Goal: Contribute content

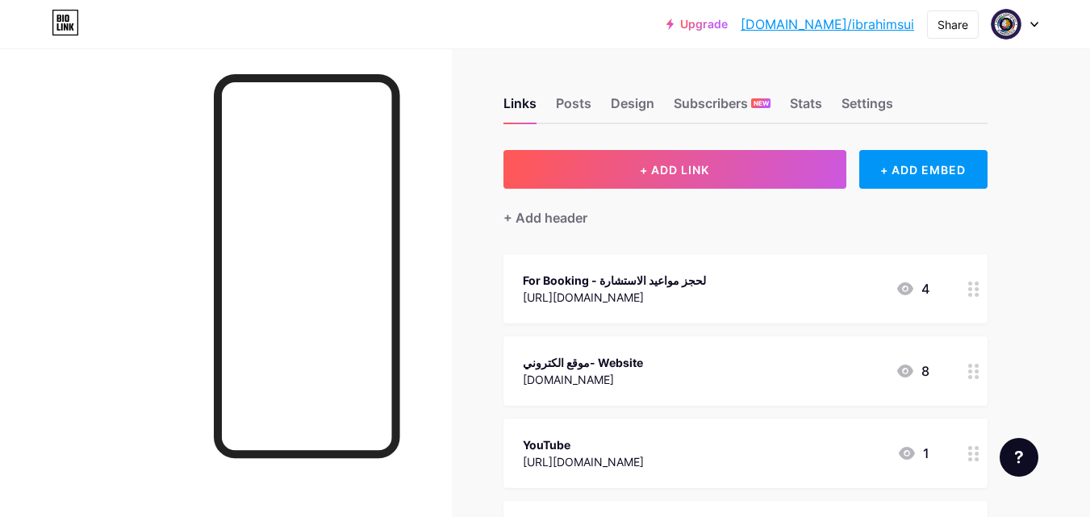
scroll to position [81, 0]
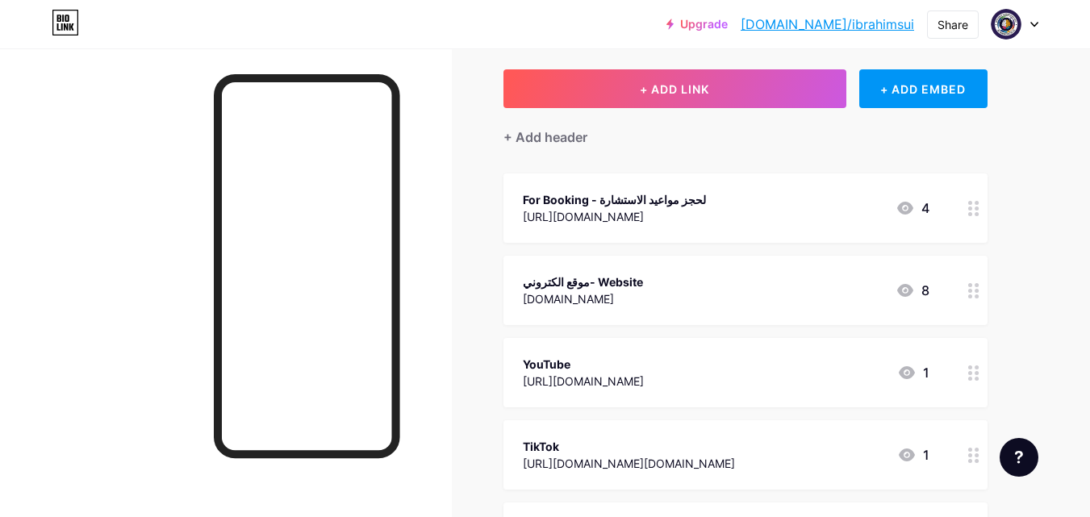
click at [644, 379] on div "[URL][DOMAIN_NAME]" at bounding box center [583, 381] width 121 height 17
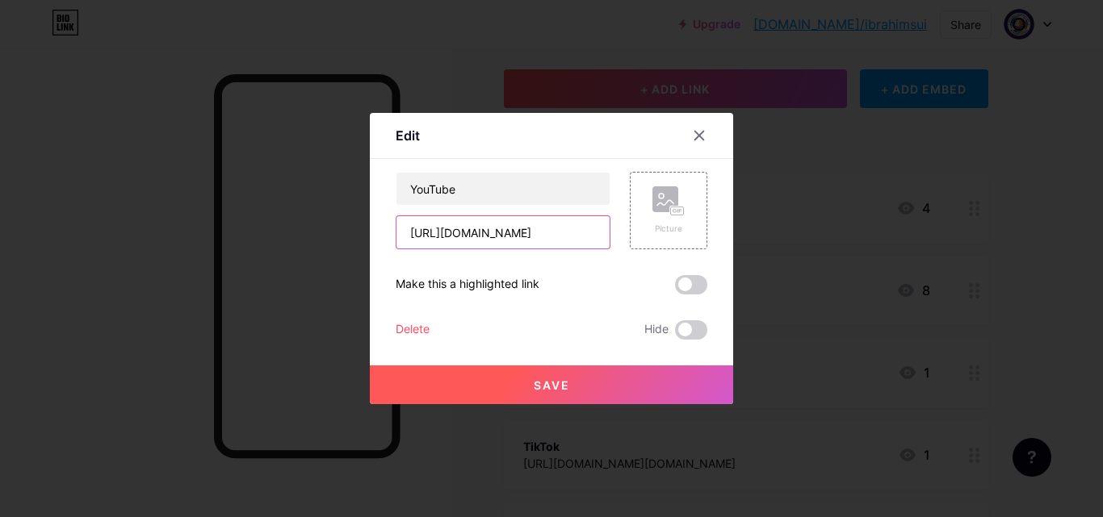
click at [501, 236] on input "[URL][DOMAIN_NAME]" at bounding box center [502, 232] width 213 height 32
click at [686, 134] on div at bounding box center [698, 135] width 29 height 29
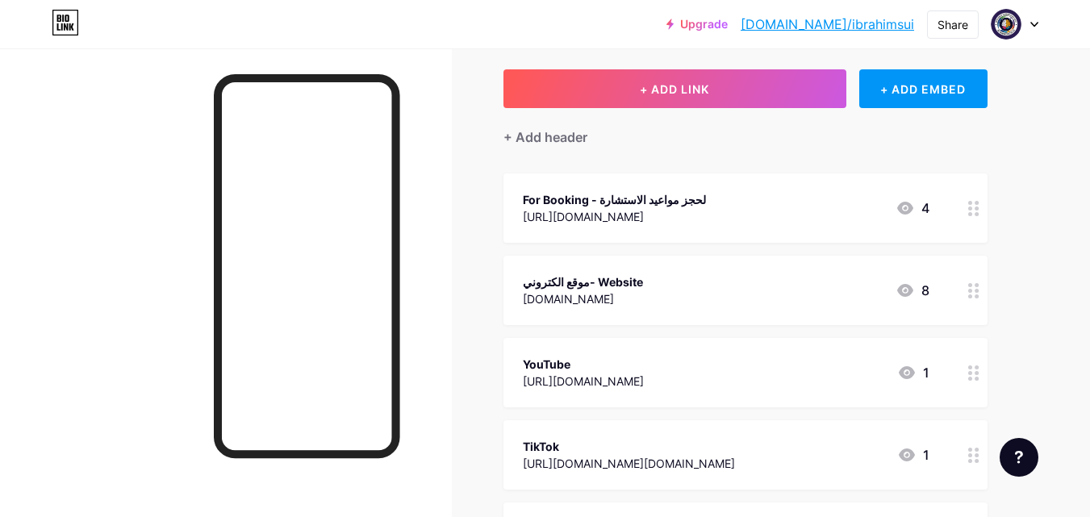
scroll to position [0, 0]
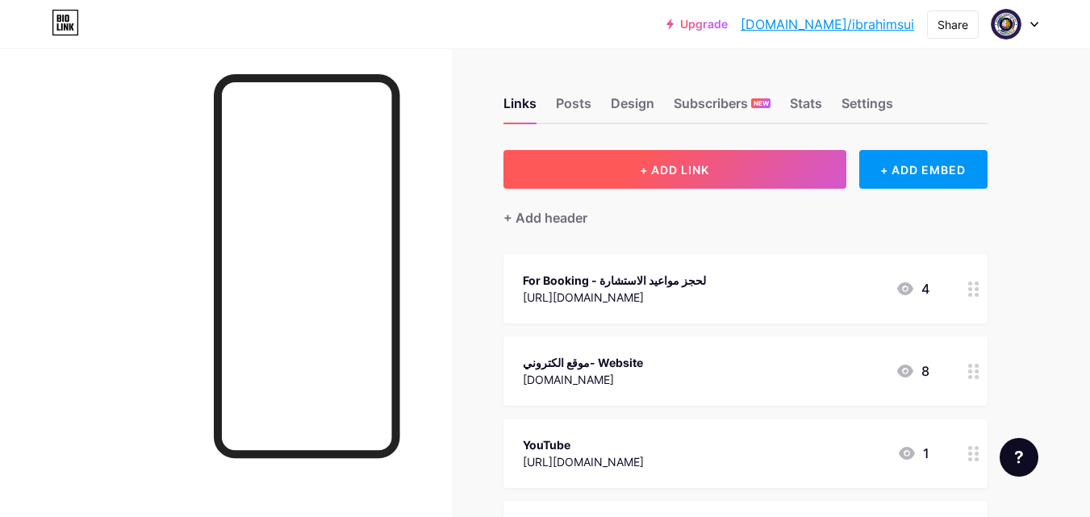
click at [692, 174] on span "+ ADD LINK" at bounding box center [674, 170] width 69 height 14
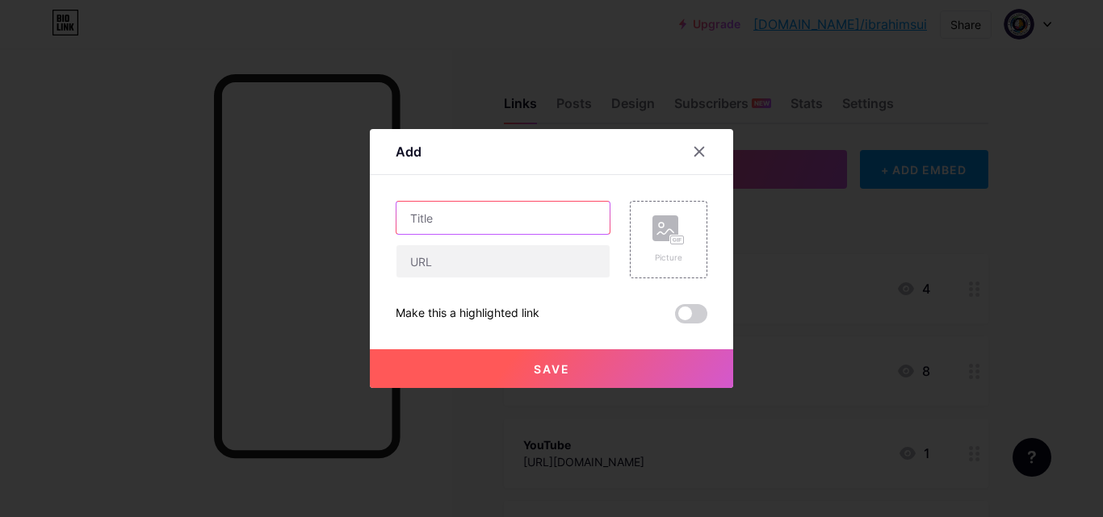
click at [487, 228] on input "text" at bounding box center [502, 218] width 213 height 32
click at [684, 154] on div at bounding box center [698, 151] width 29 height 29
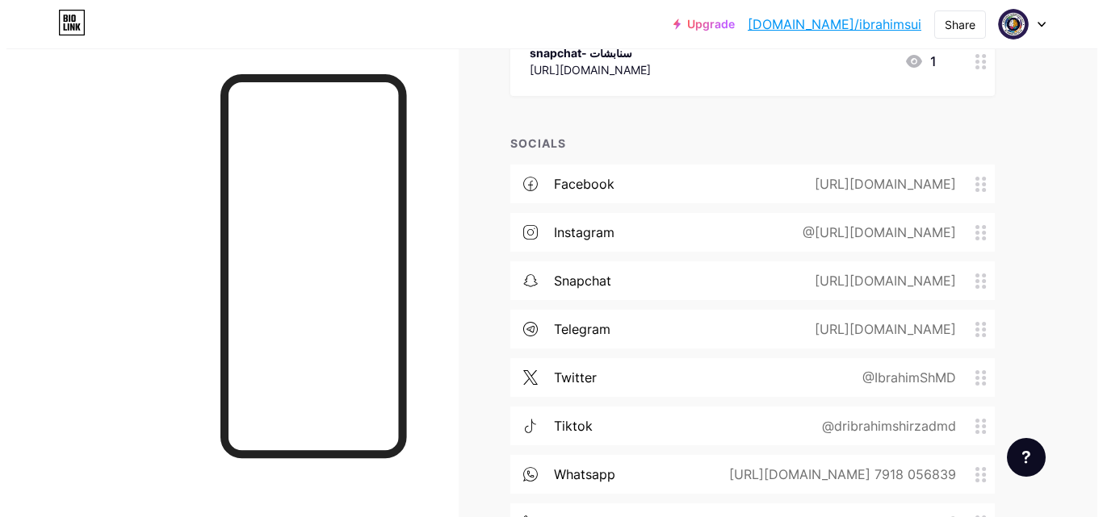
scroll to position [1170, 0]
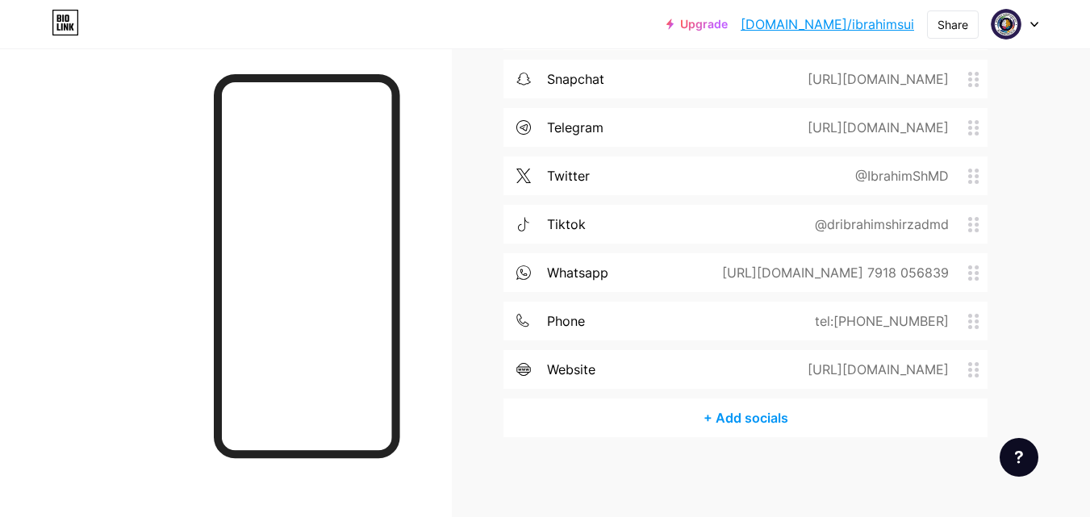
click at [756, 416] on div "+ Add socials" at bounding box center [746, 418] width 484 height 39
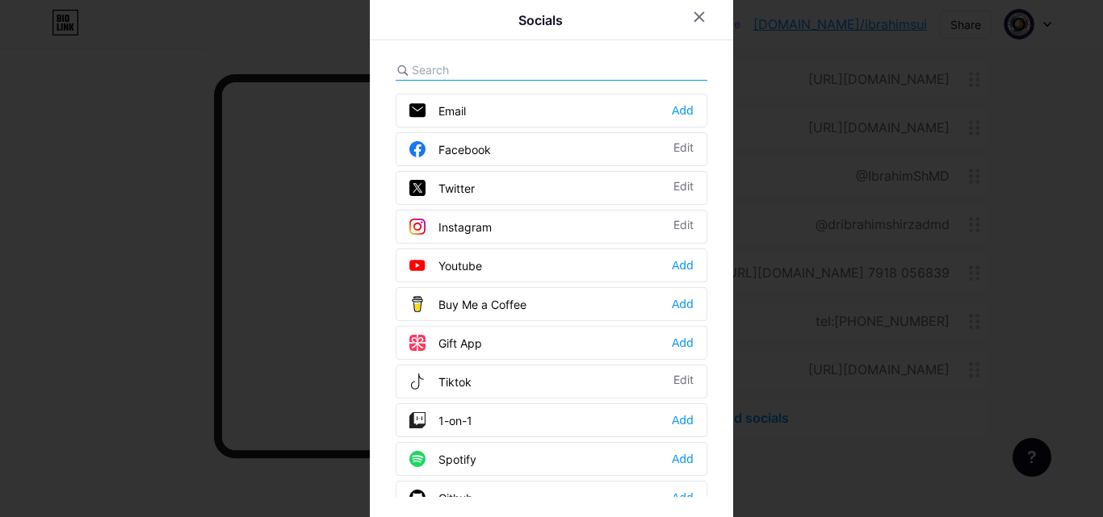
click at [498, 259] on div "Youtube Add" at bounding box center [552, 266] width 312 height 34
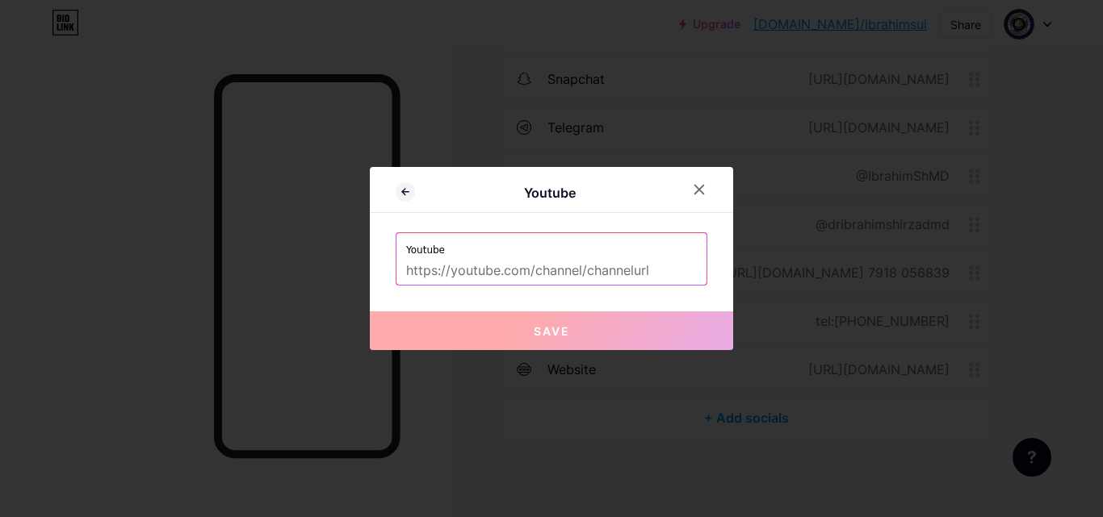
paste input "[URL][DOMAIN_NAME]"
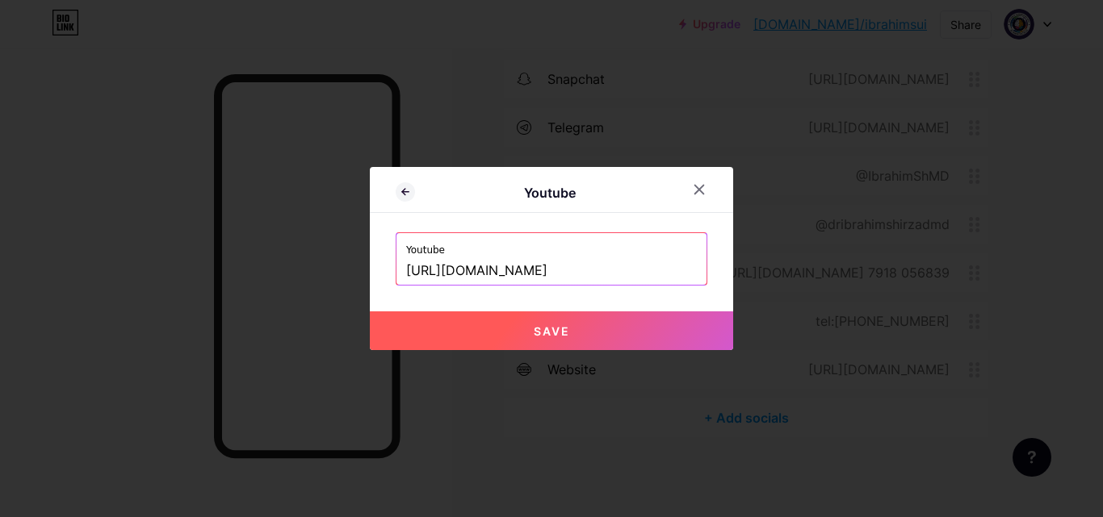
scroll to position [0, 14]
type input "[URL][DOMAIN_NAME]"
click at [555, 339] on button "Save" at bounding box center [551, 331] width 363 height 39
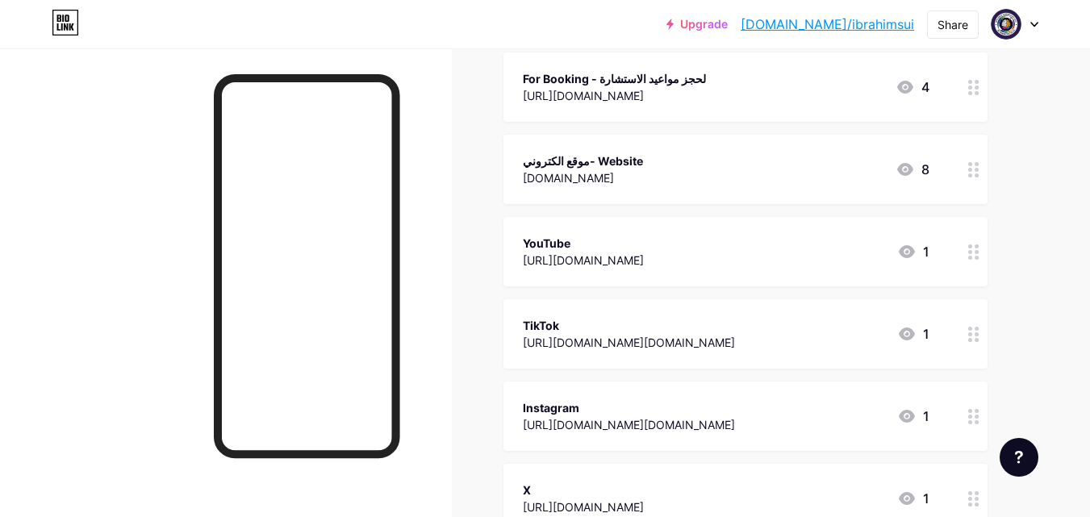
scroll to position [0, 0]
